Goal: Find specific fact: Find specific fact

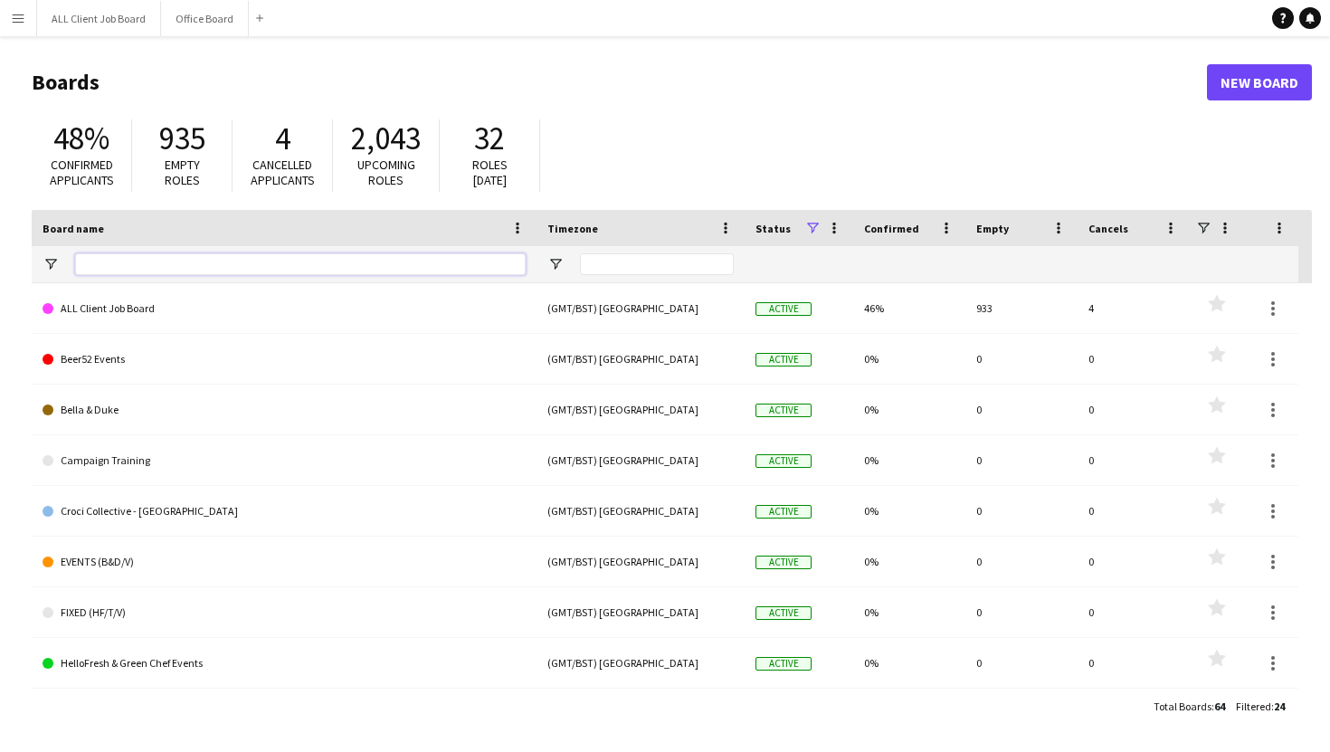
click at [211, 269] on input "Board name Filter Input" at bounding box center [300, 264] width 451 height 22
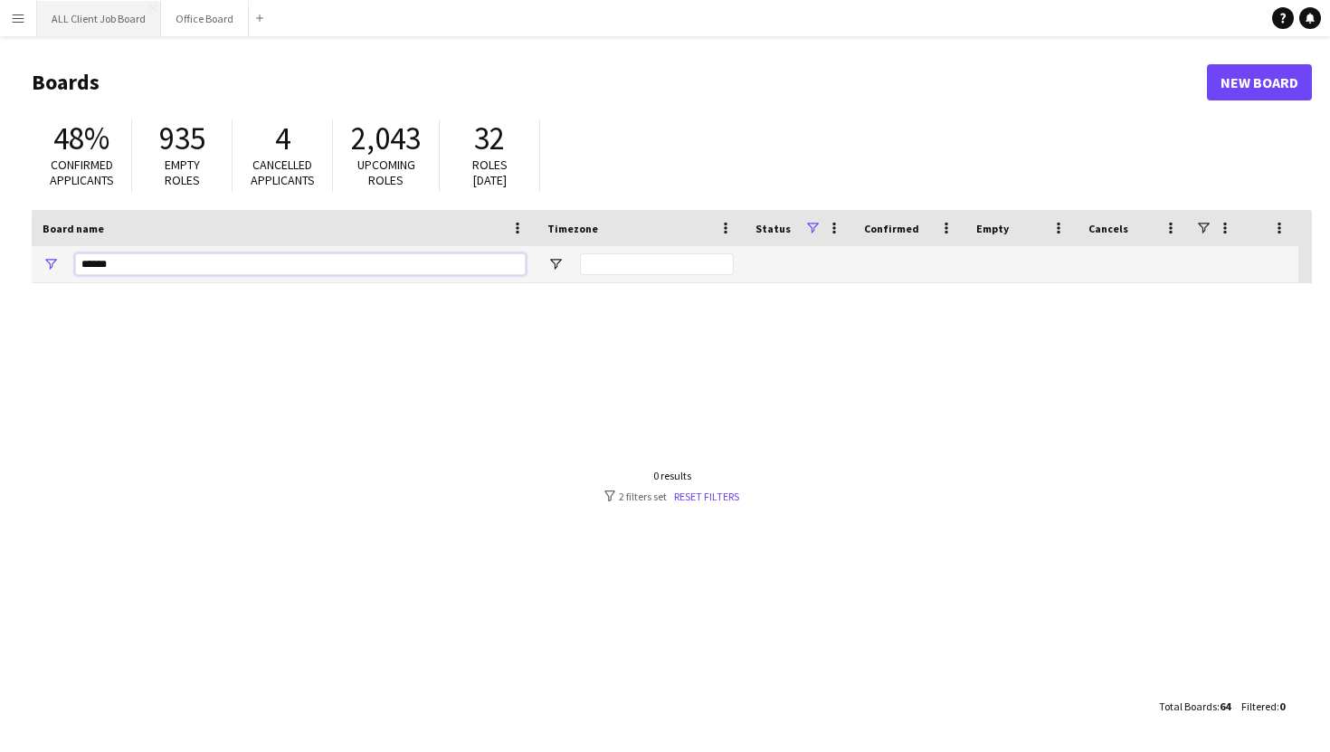
type input "******"
click at [105, 20] on button "ALL Client Job Board Close" at bounding box center [99, 18] width 124 height 35
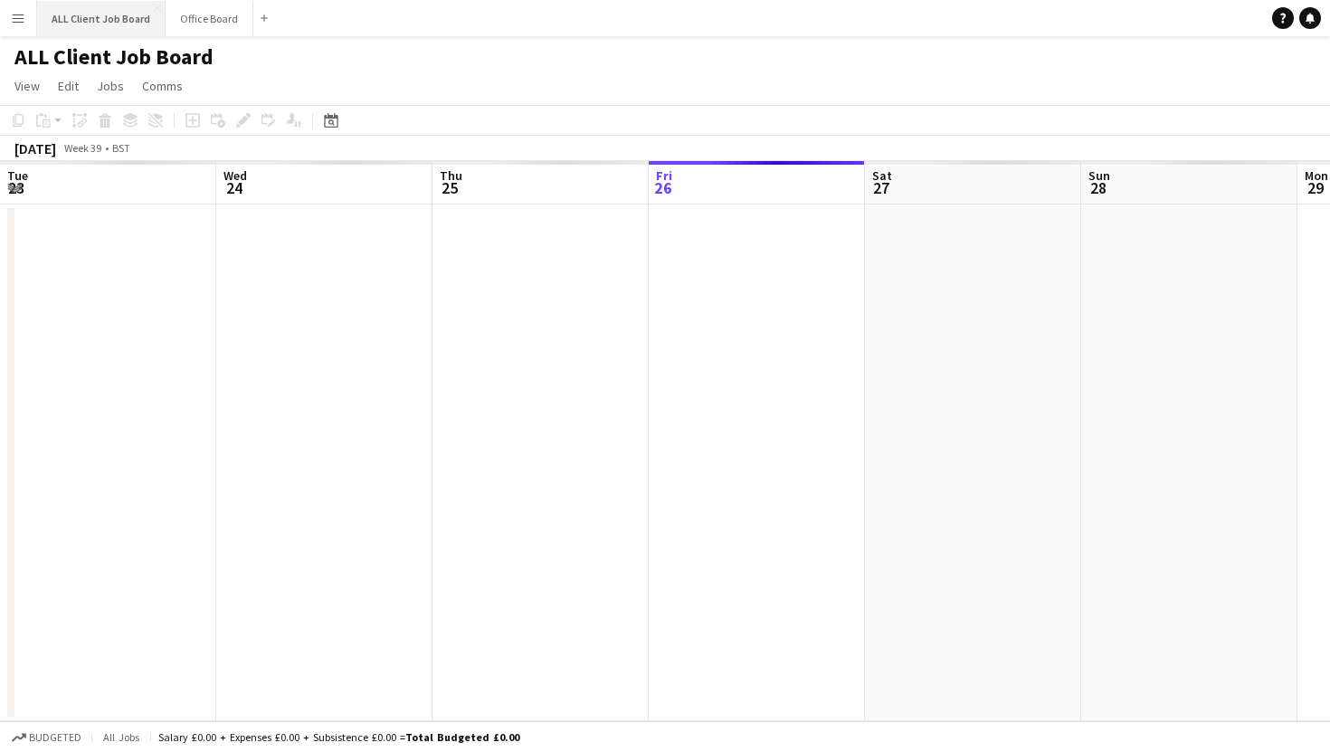
scroll to position [0, 432]
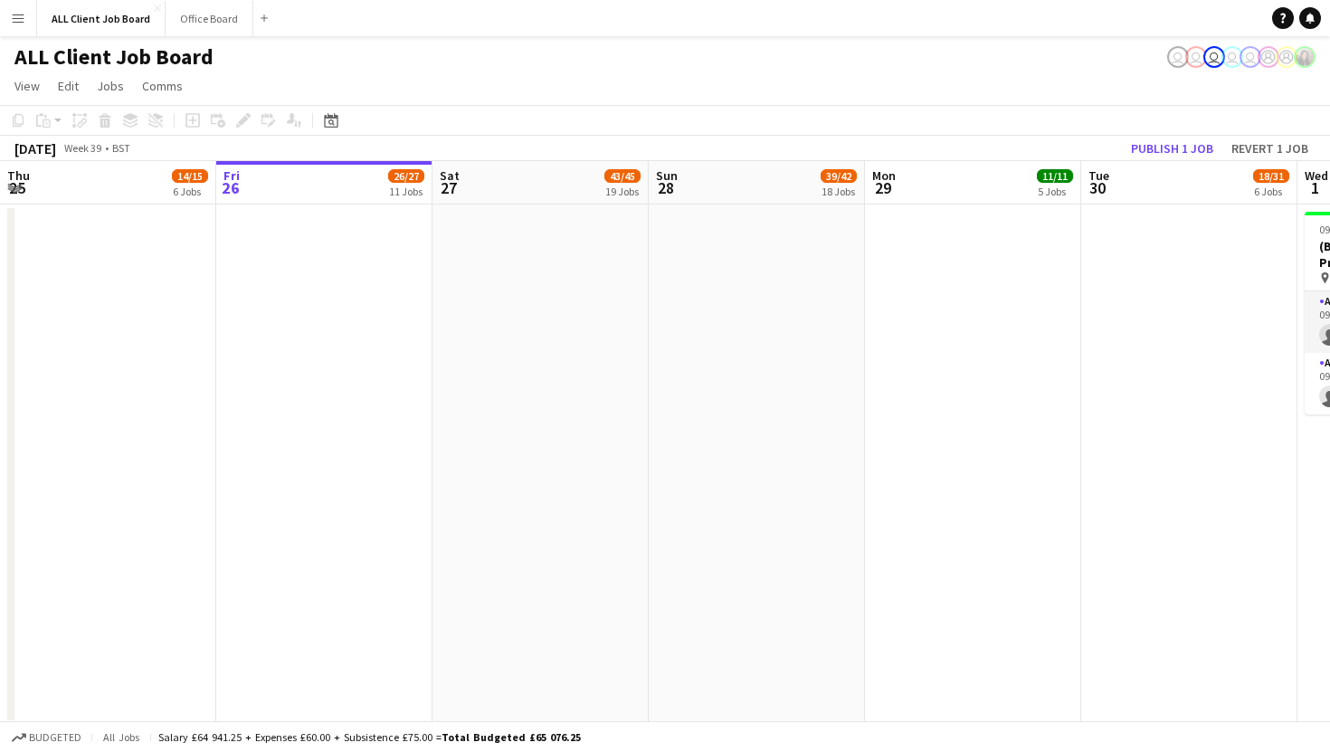
click at [13, 24] on app-icon "Menu" at bounding box center [18, 18] width 14 height 14
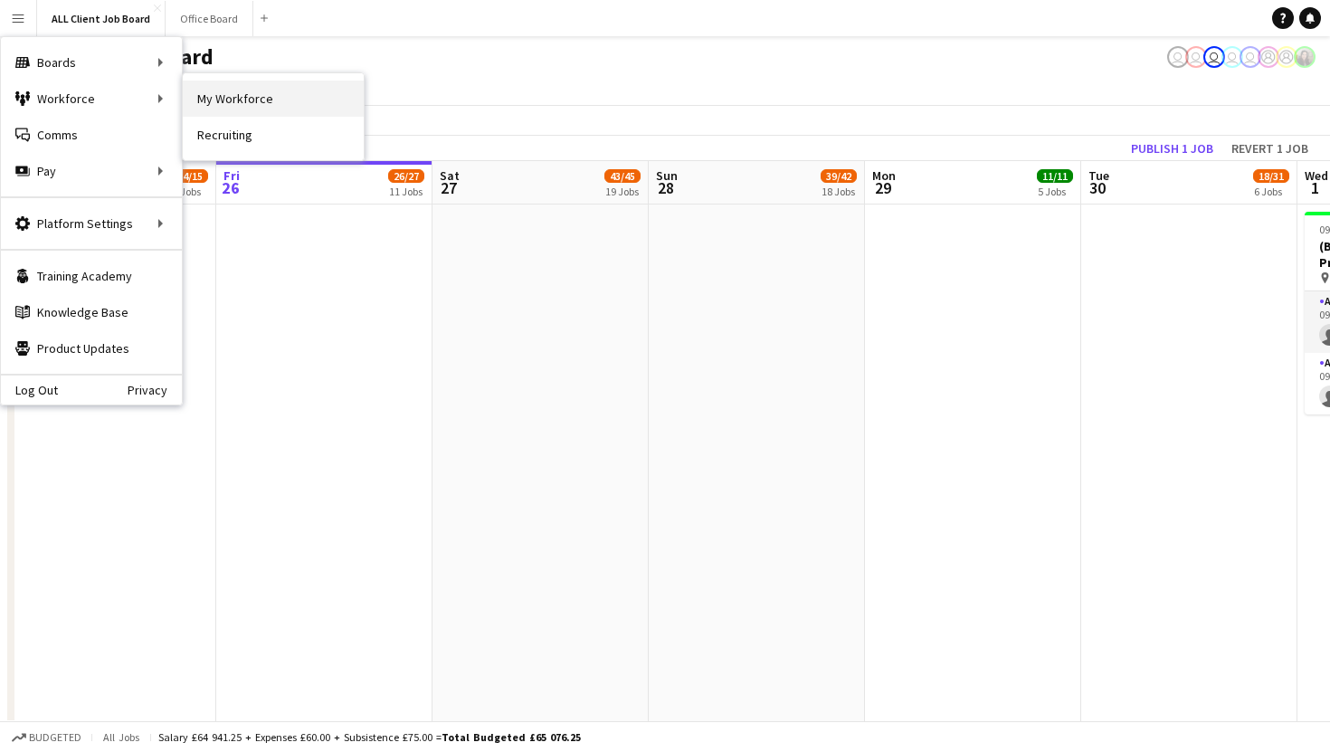
click at [217, 106] on link "My Workforce" at bounding box center [273, 99] width 181 height 36
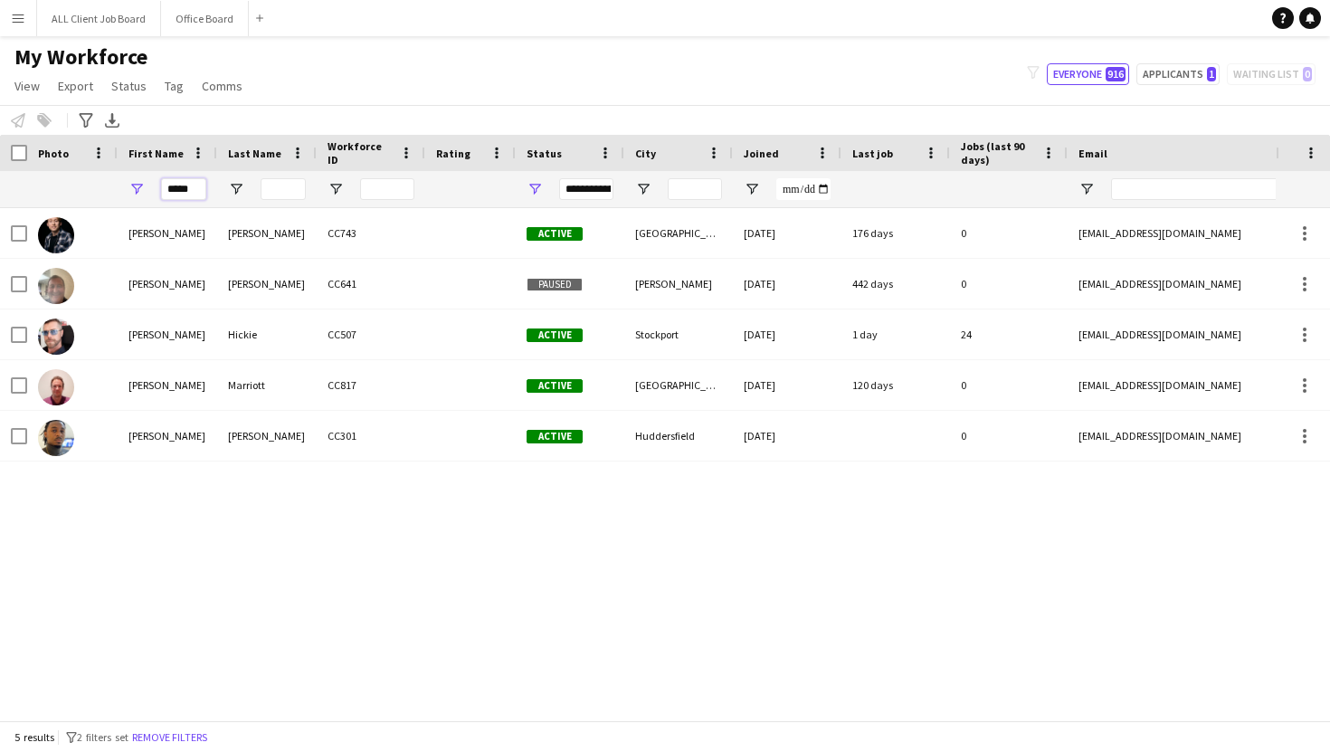
click at [201, 191] on input "*****" at bounding box center [183, 189] width 45 height 22
type input "*"
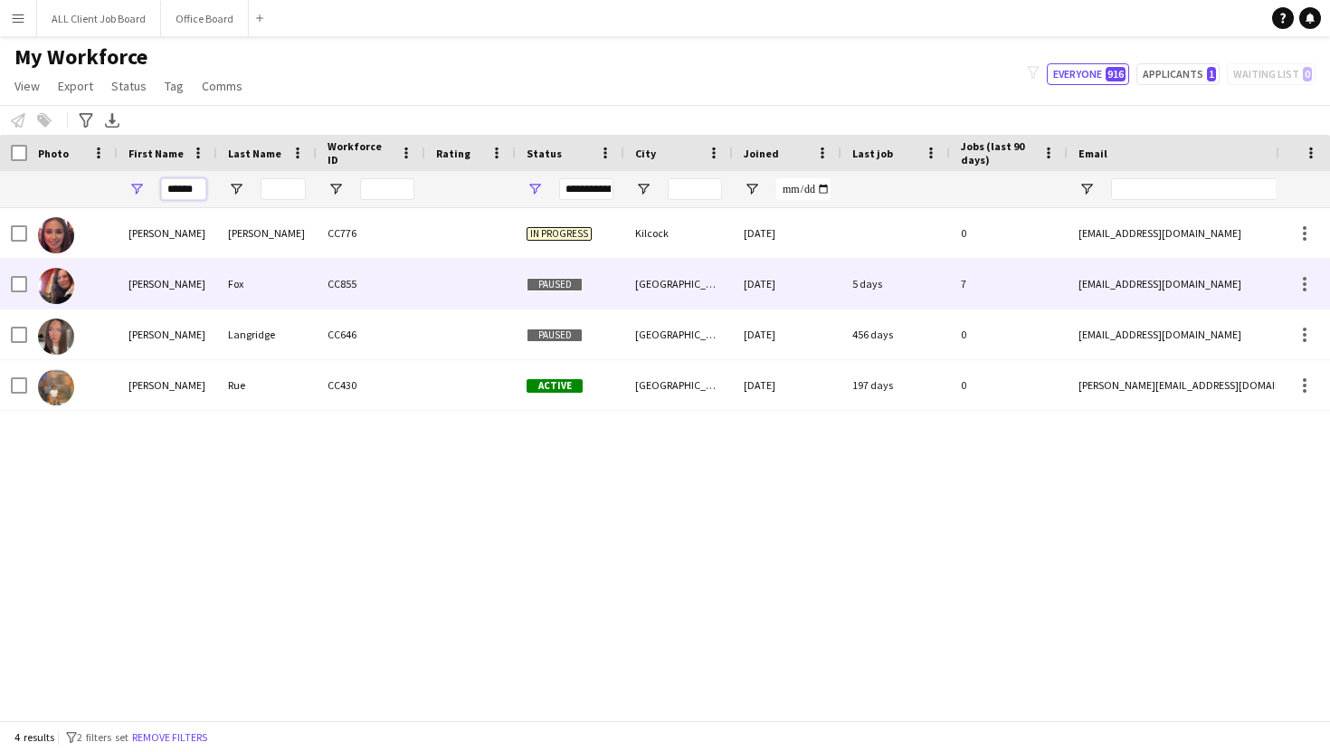
type input "******"
click at [306, 298] on div "Fox" at bounding box center [267, 284] width 100 height 50
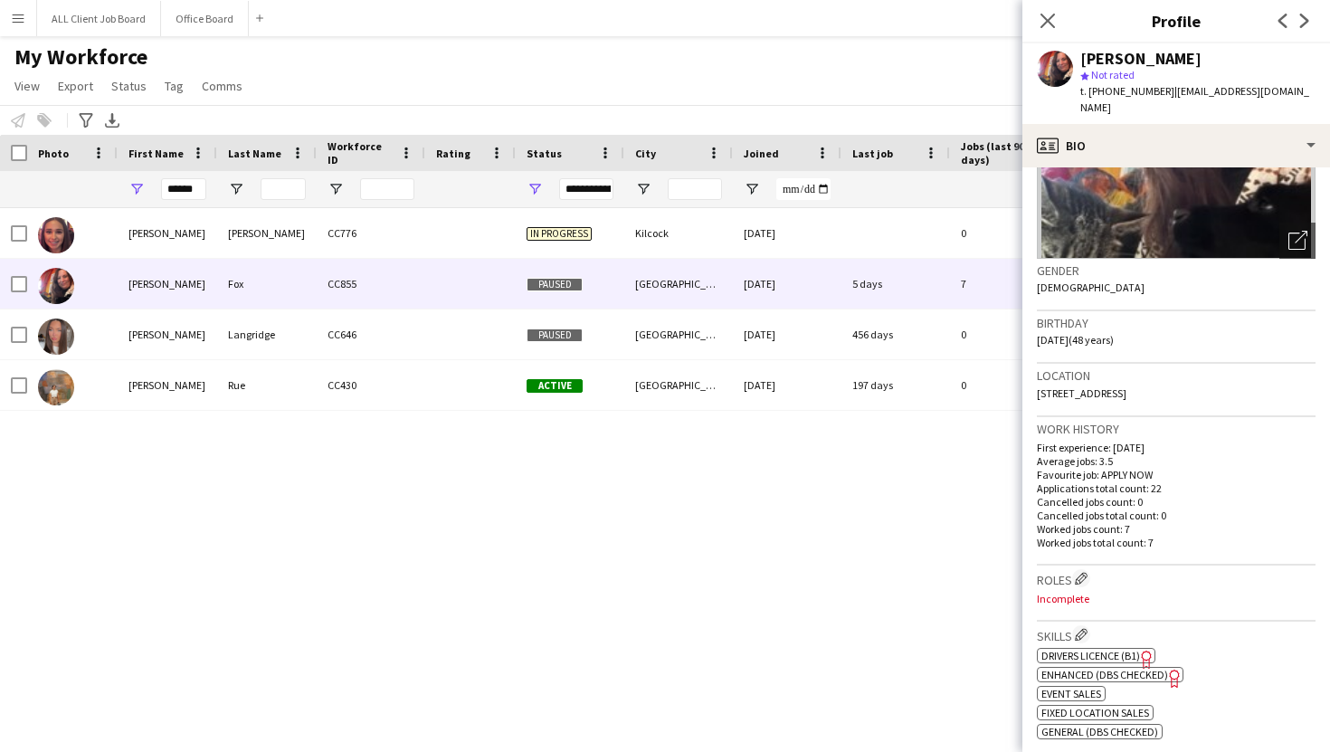
scroll to position [214, 0]
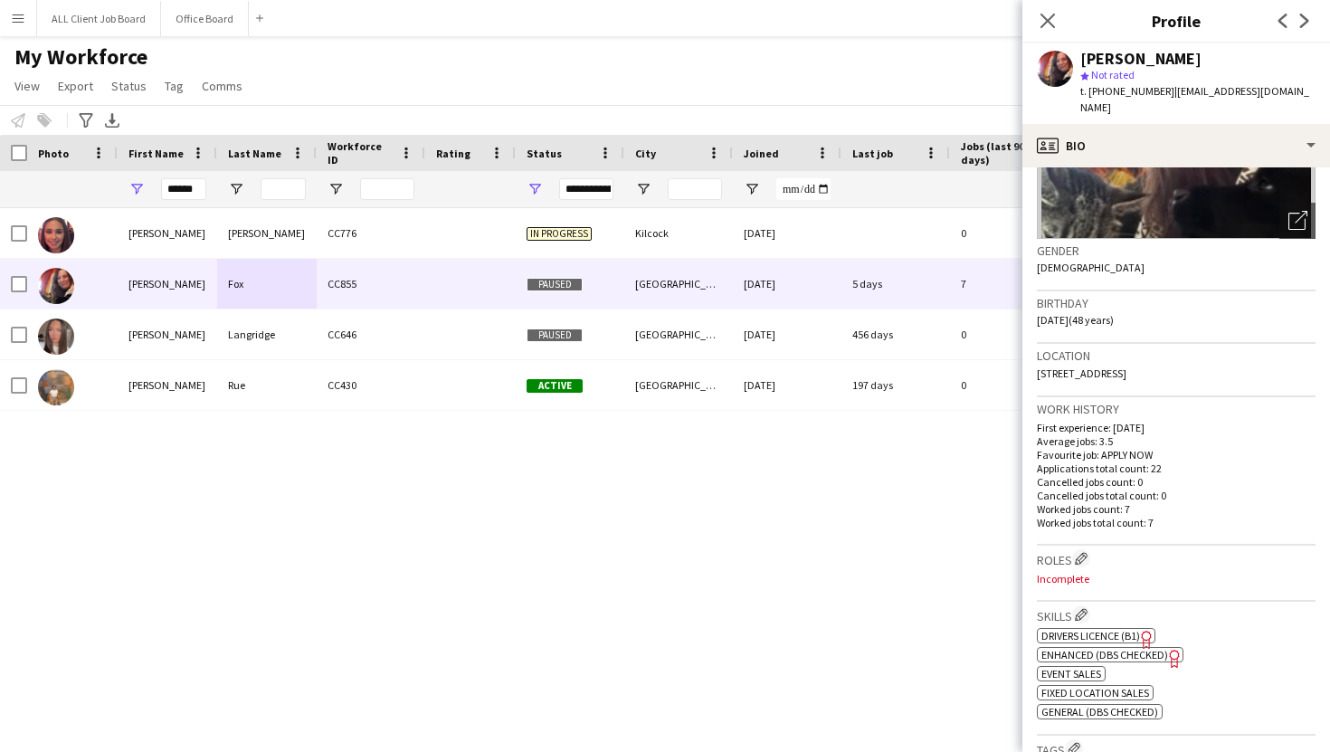
drag, startPoint x: 1277, startPoint y: 360, endPoint x: 1241, endPoint y: 356, distance: 35.5
click at [1126, 366] on span "[STREET_ADDRESS]" at bounding box center [1082, 373] width 90 height 14
copy span "HX4 9EH"
click at [1192, 448] on p "Favourite job: APPLY NOW" at bounding box center [1176, 455] width 279 height 14
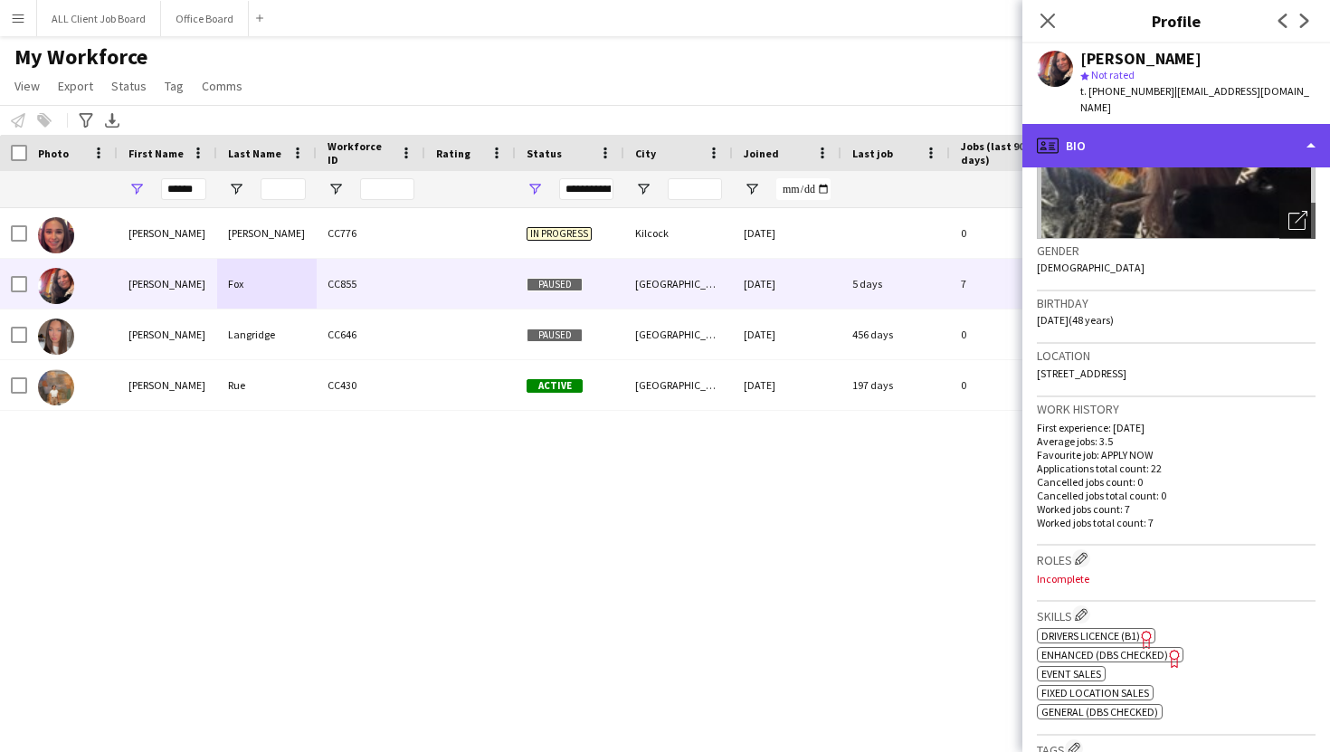
click at [1174, 144] on div "profile Bio" at bounding box center [1176, 145] width 308 height 43
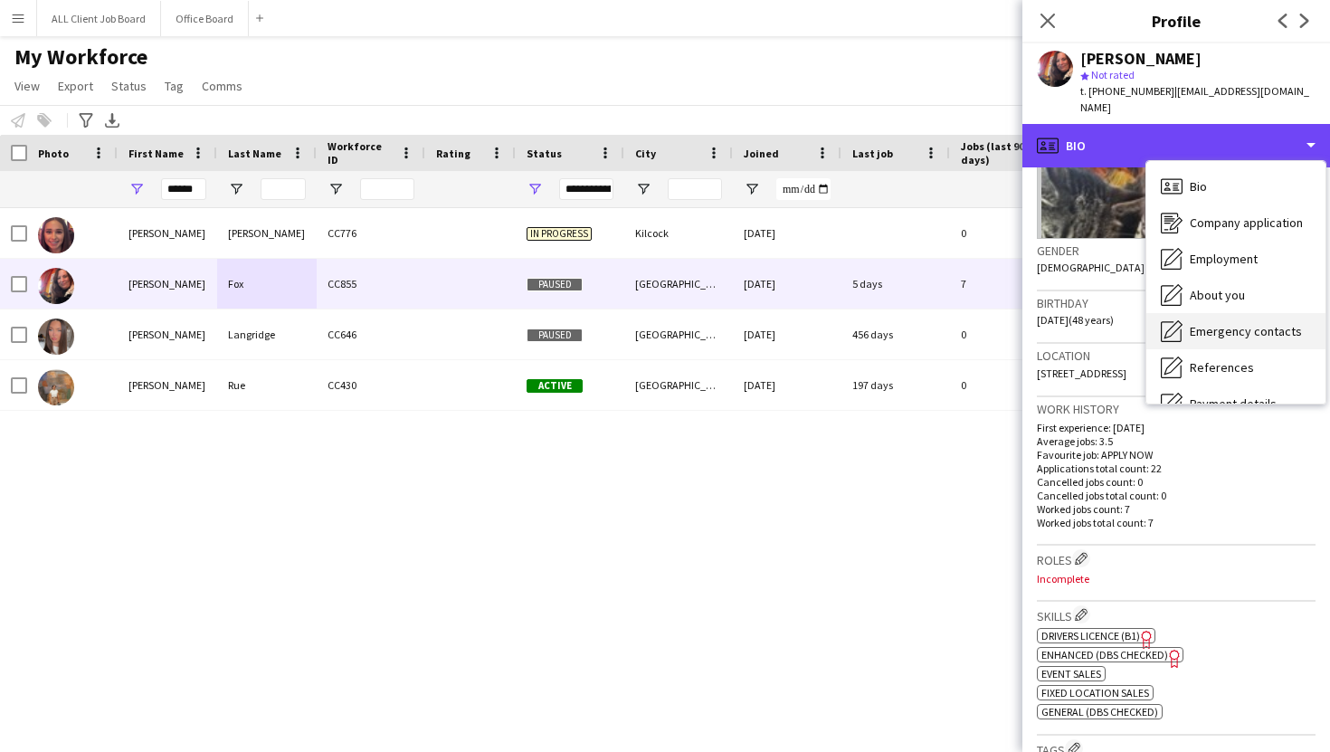
scroll to position [206, 0]
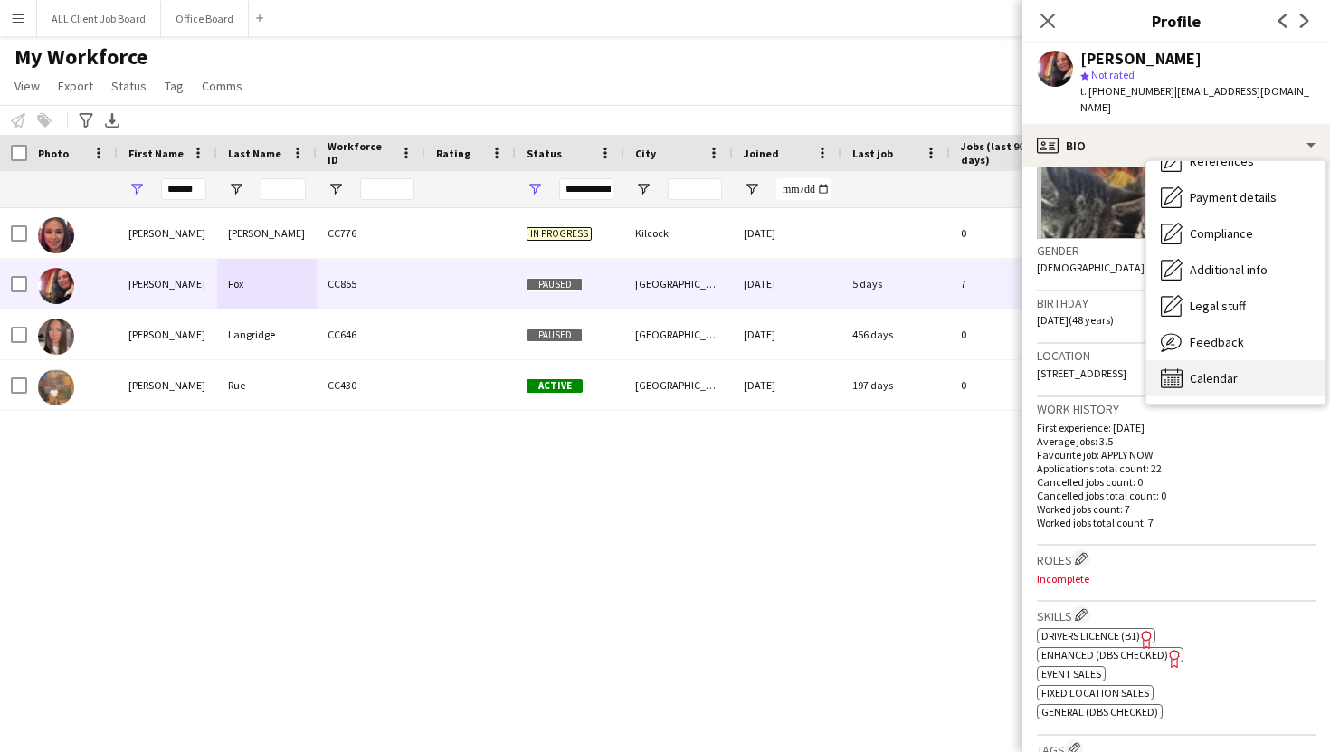
click at [1201, 370] on span "Calendar" at bounding box center [1214, 378] width 48 height 16
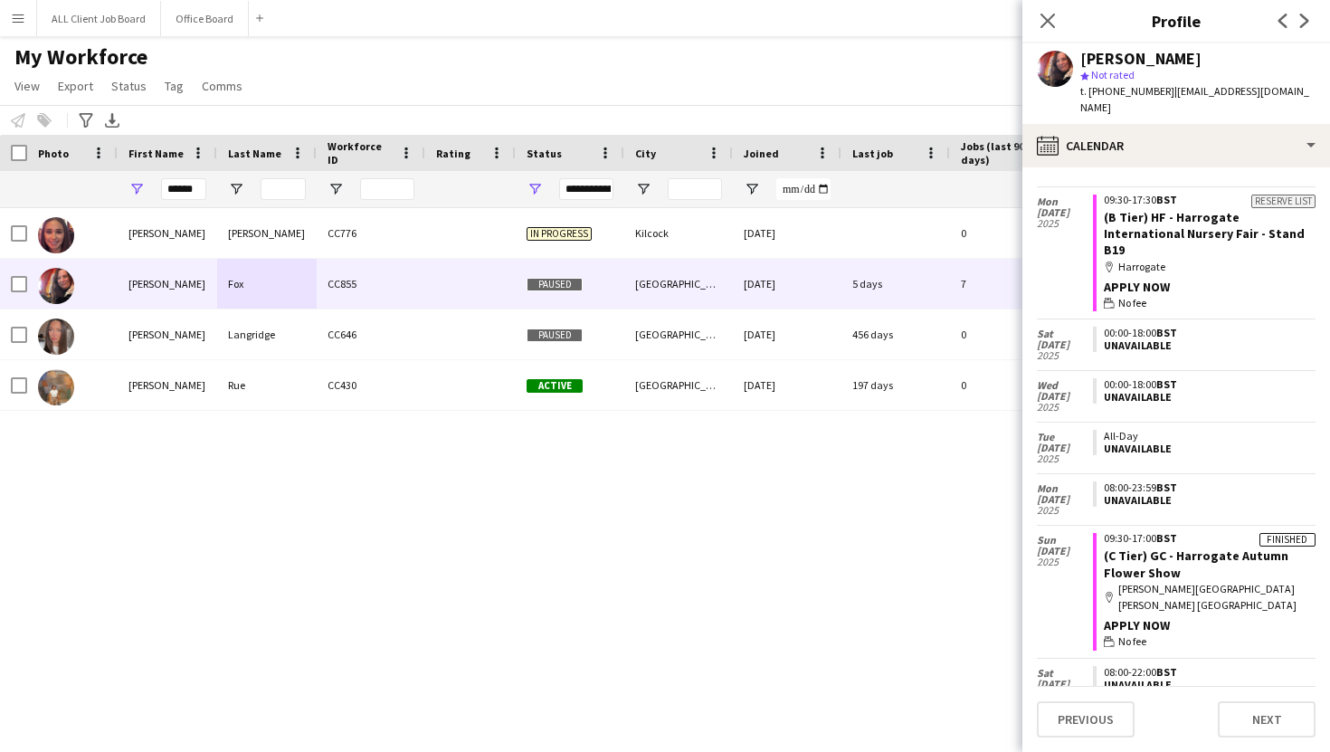
scroll to position [1952, 0]
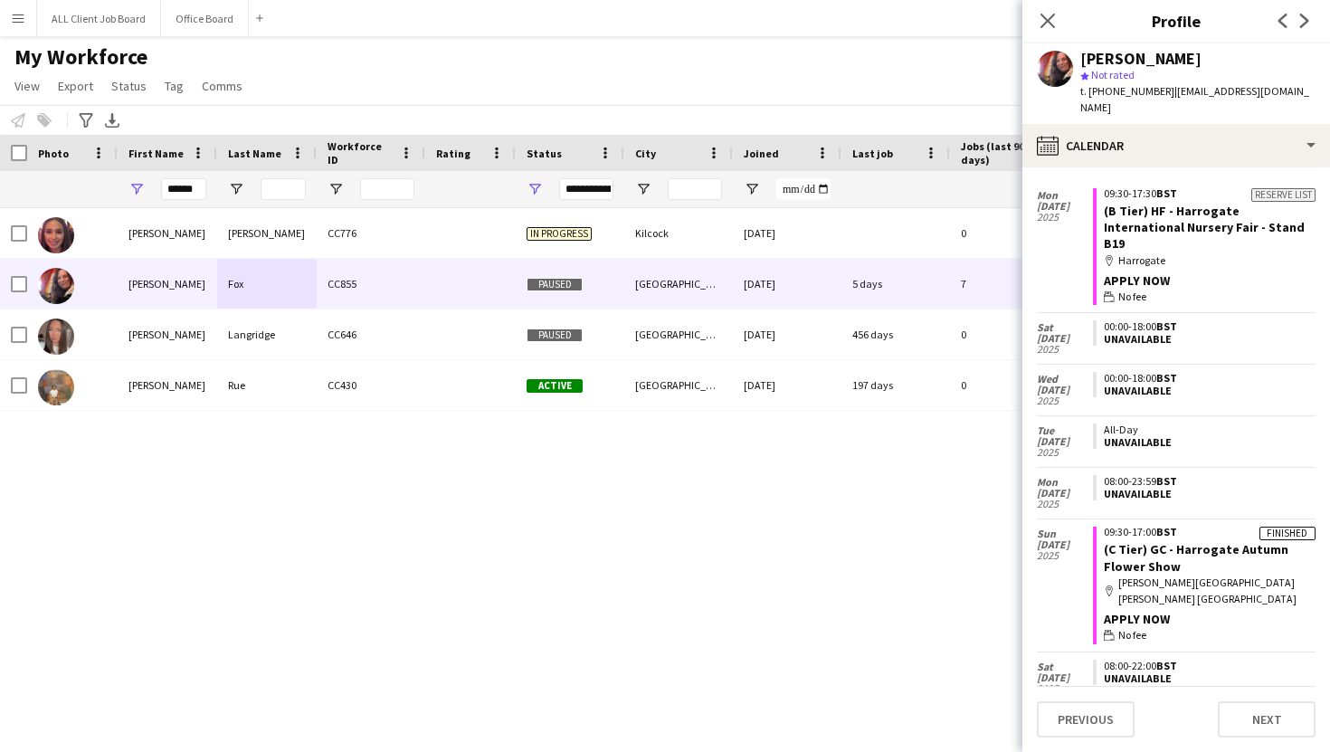
copy link "(C Tier) GC - Harrogate Autumn Flower Show"
